Goal: Task Accomplishment & Management: Manage account settings

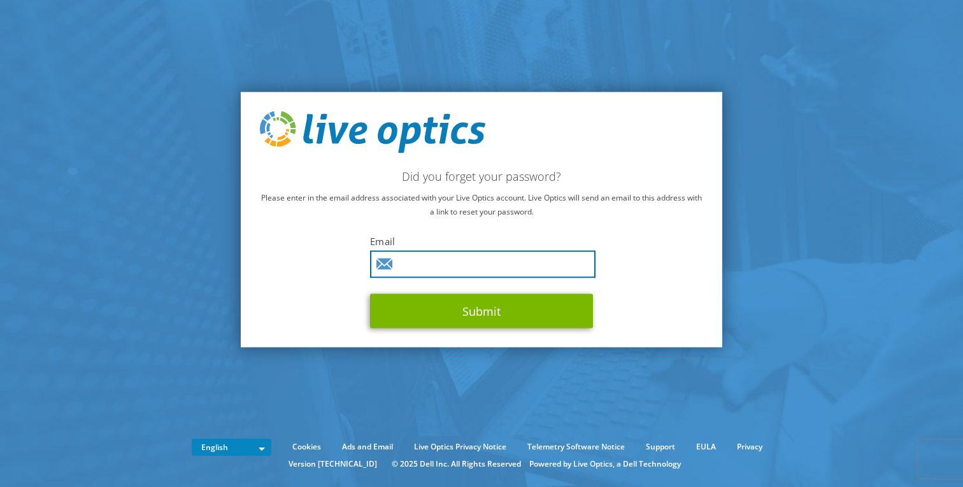
click at [468, 270] on input "text" at bounding box center [482, 263] width 225 height 27
type input "[PERSON_NAME][EMAIL_ADDRESS][PERSON_NAME][DOMAIN_NAME]"
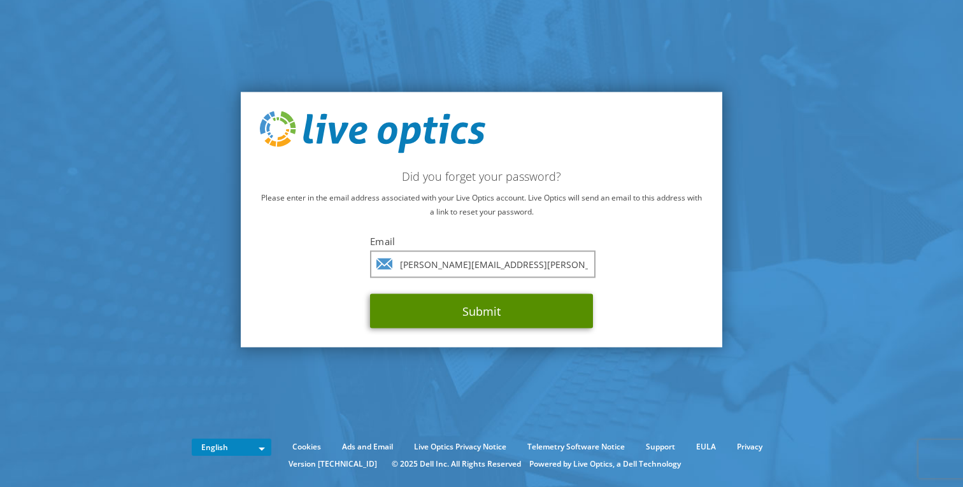
click at [473, 315] on button "Submit" at bounding box center [481, 311] width 223 height 34
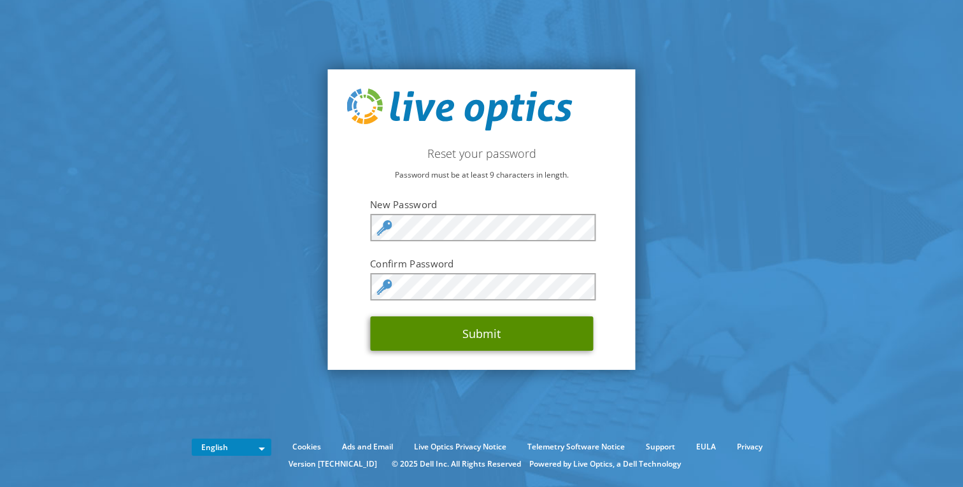
click at [474, 335] on button "Submit" at bounding box center [481, 334] width 223 height 34
